Goal: Information Seeking & Learning: Learn about a topic

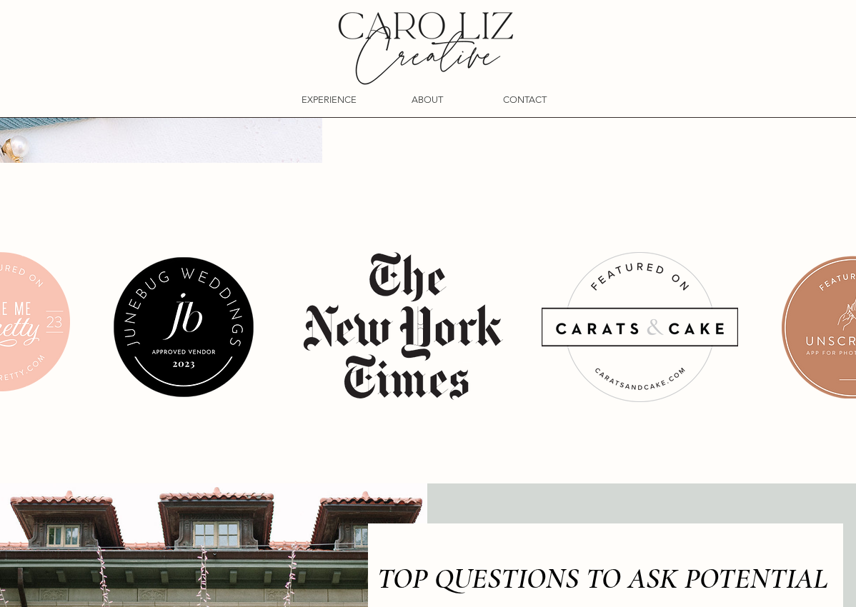
scroll to position [6378, 0]
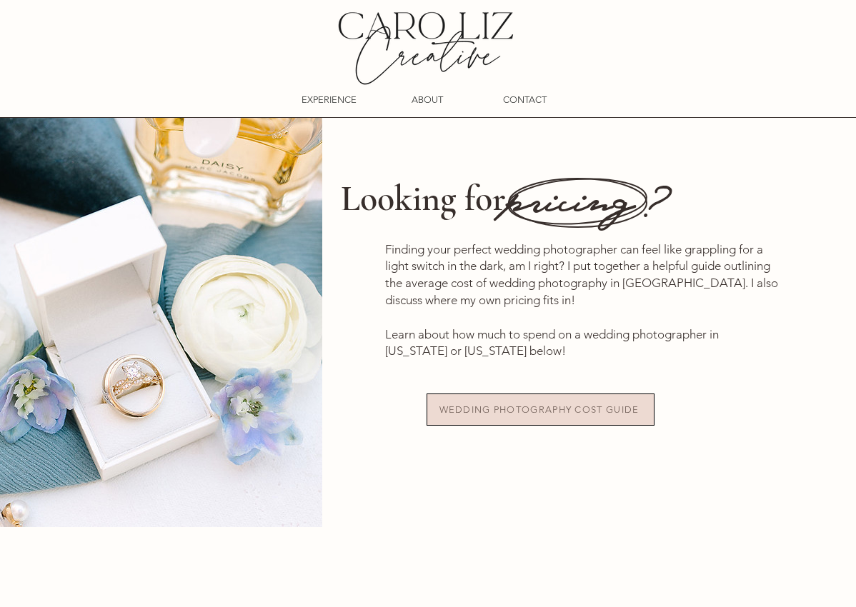
click at [530, 394] on span "WEDDING PHOTOGRAPHY COST GUIDE" at bounding box center [540, 409] width 226 height 31
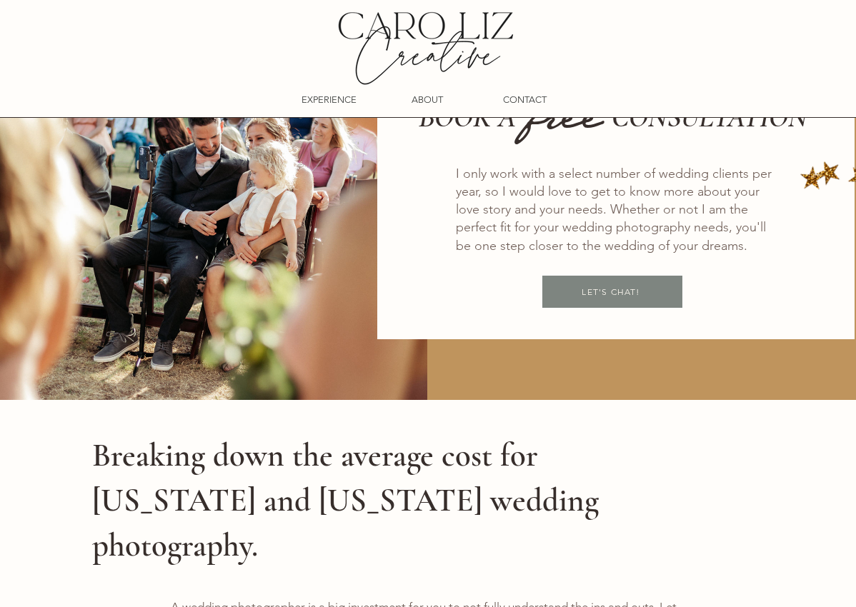
scroll to position [1028, 0]
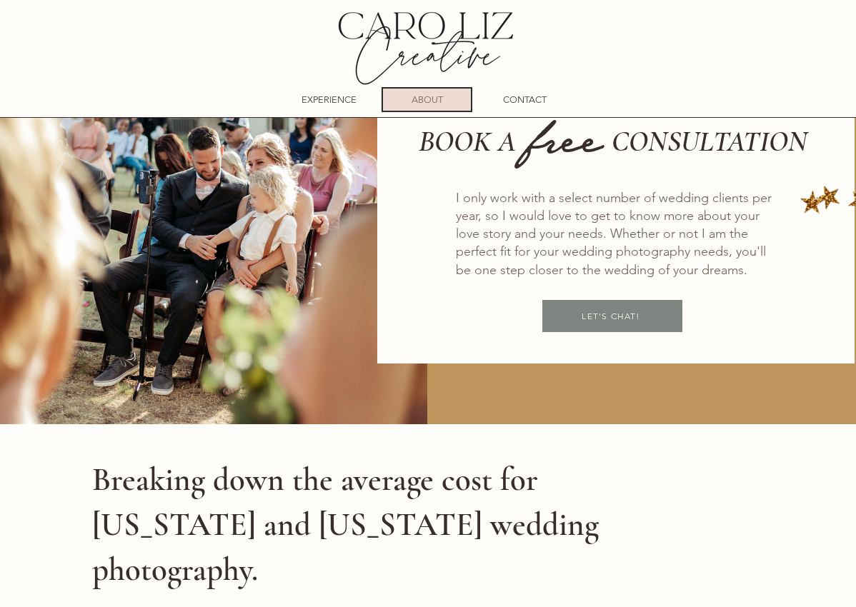
click at [428, 93] on p "ABOUT" at bounding box center [427, 100] width 31 height 22
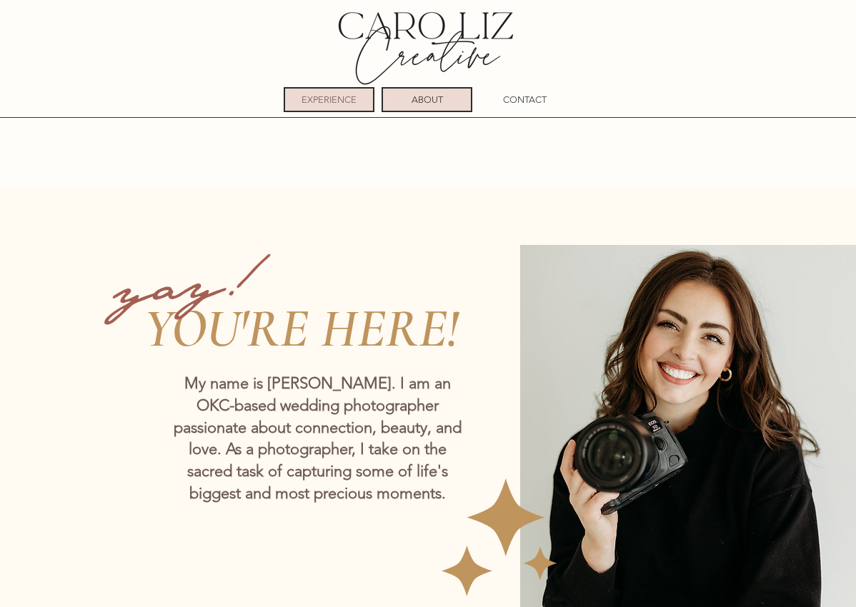
click at [361, 87] on div "EXPERIENCE" at bounding box center [329, 99] width 91 height 25
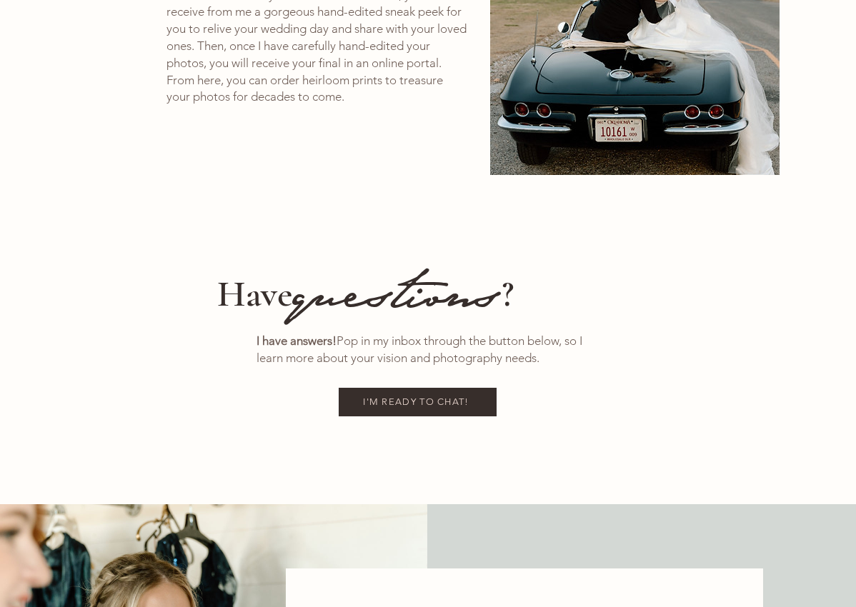
scroll to position [3732, 0]
